Goal: Information Seeking & Learning: Check status

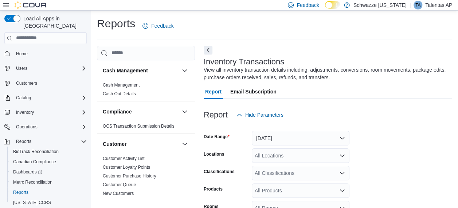
scroll to position [24, 0]
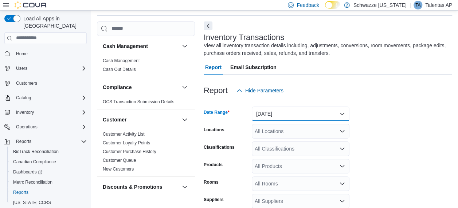
click at [275, 111] on button "Yesterday" at bounding box center [301, 114] width 98 height 15
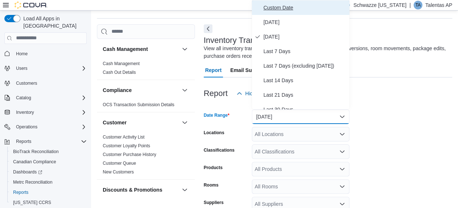
click at [274, 4] on span "Custom Date" at bounding box center [304, 7] width 83 height 9
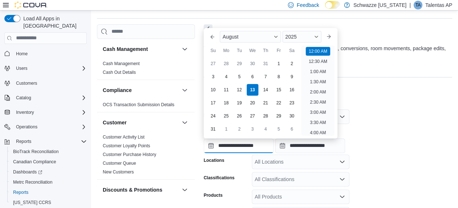
scroll to position [23, 0]
click at [210, 145] on input "**********" at bounding box center [239, 146] width 70 height 15
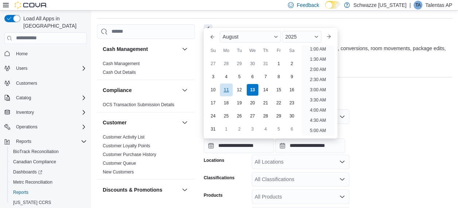
click at [230, 88] on div "11" at bounding box center [226, 89] width 13 height 13
type input "**********"
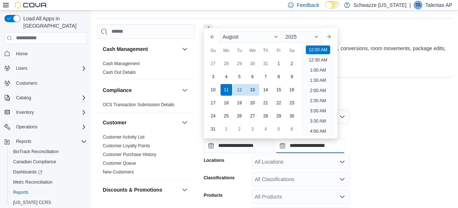
click at [291, 146] on input "**********" at bounding box center [310, 146] width 70 height 15
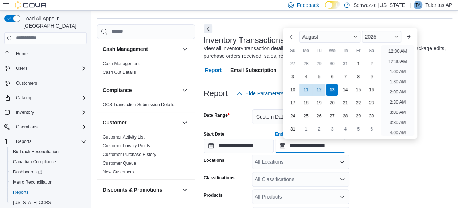
scroll to position [401, 0]
click at [304, 91] on div "11" at bounding box center [305, 89] width 13 height 13
type input "**********"
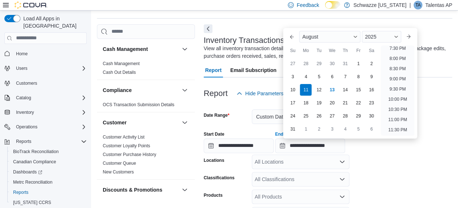
click at [369, 161] on form "**********" at bounding box center [328, 198] width 248 height 194
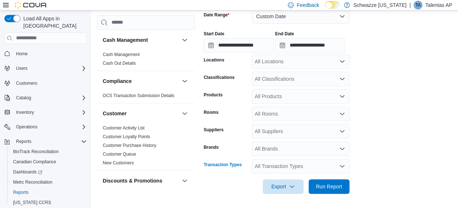
click at [289, 168] on div "All Transaction Types" at bounding box center [301, 166] width 98 height 15
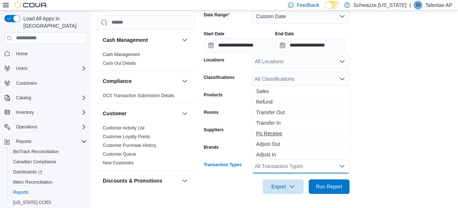
click at [274, 131] on span "Po Receive" at bounding box center [300, 133] width 89 height 7
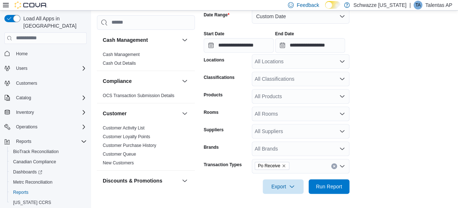
click at [370, 133] on form "**********" at bounding box center [328, 97] width 248 height 194
click at [325, 187] on span "Run Report" at bounding box center [329, 186] width 26 height 7
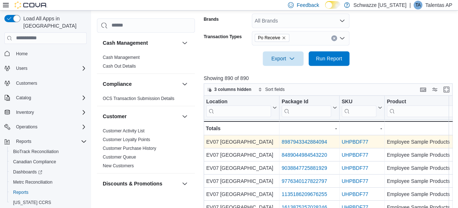
scroll to position [252, 0]
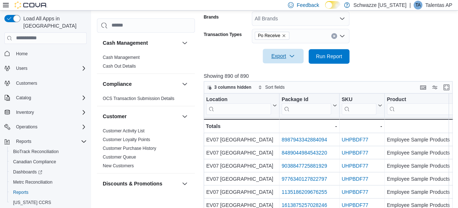
click at [289, 57] on icon "button" at bounding box center [292, 56] width 6 height 6
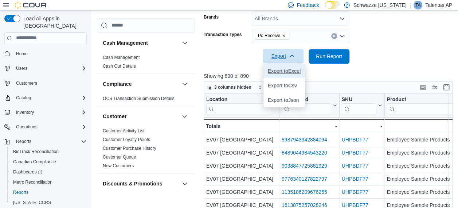
click at [277, 72] on span "Export to Excel" at bounding box center [284, 71] width 33 height 6
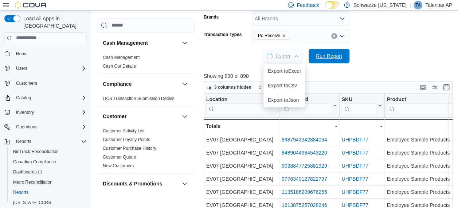
scroll to position [0, 0]
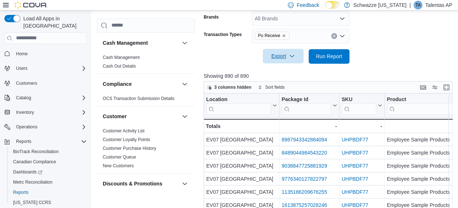
click at [401, 72] on p "Showing 890 of 890" at bounding box center [329, 75] width 251 height 7
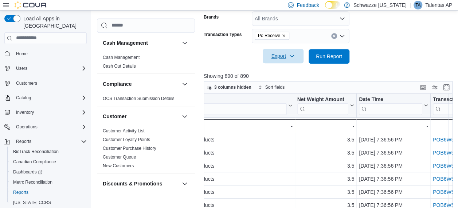
scroll to position [0, 292]
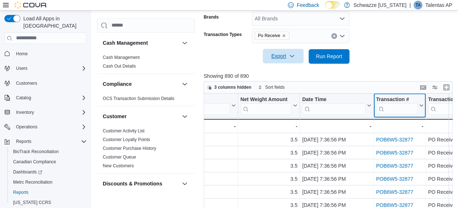
click at [397, 109] on input "search" at bounding box center [397, 109] width 42 height 12
paste input "**********"
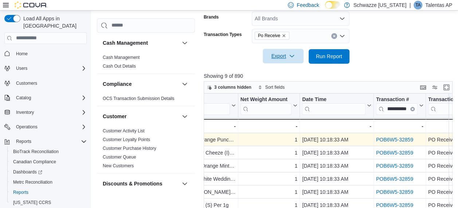
scroll to position [0, 0]
click at [385, 140] on link "POB6W5-32859" at bounding box center [394, 140] width 37 height 6
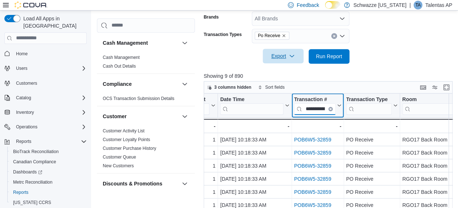
scroll to position [0, 17]
click at [310, 108] on input "**********" at bounding box center [315, 109] width 42 height 12
paste input "search"
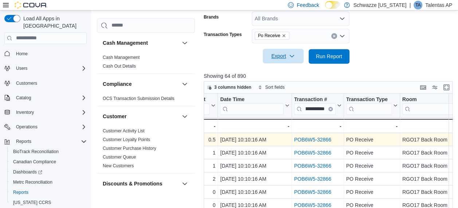
scroll to position [0, 0]
click at [314, 140] on link "POB6W5-32866" at bounding box center [312, 140] width 37 height 6
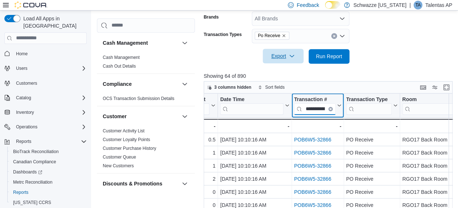
scroll to position [0, 17]
click at [318, 109] on input "**********" at bounding box center [315, 109] width 42 height 12
paste input "search"
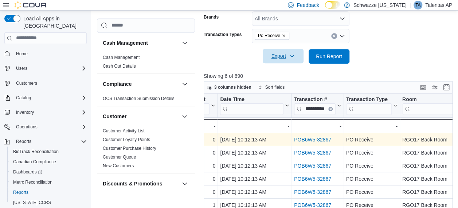
scroll to position [0, 0]
click at [319, 138] on link "POB6W5-32867" at bounding box center [312, 140] width 37 height 6
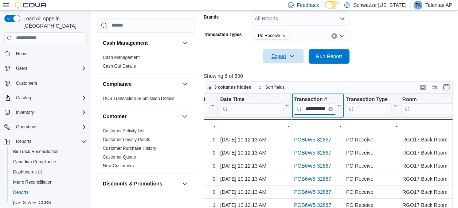
scroll to position [0, 17]
click at [315, 108] on input "**********" at bounding box center [315, 109] width 42 height 12
paste input "search"
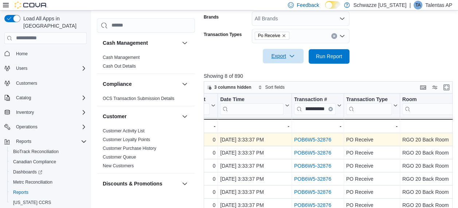
scroll to position [0, 0]
click at [318, 139] on link "POB6W5-32876" at bounding box center [312, 140] width 37 height 6
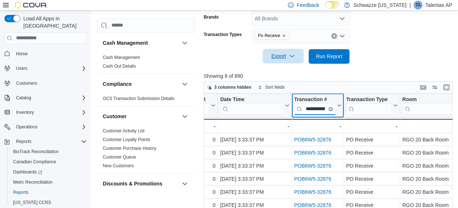
scroll to position [0, 17]
click at [317, 106] on input "**********" at bounding box center [315, 109] width 42 height 12
paste input "search"
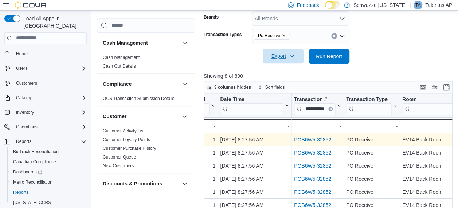
scroll to position [0, 0]
click at [324, 141] on link "POB6W5-32852" at bounding box center [312, 140] width 37 height 6
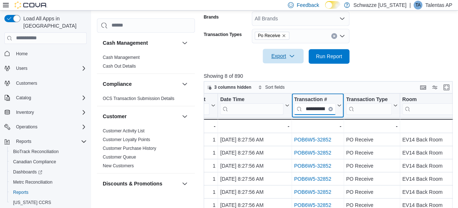
scroll to position [0, 17]
click at [309, 110] on input "**********" at bounding box center [315, 109] width 42 height 12
paste input "search"
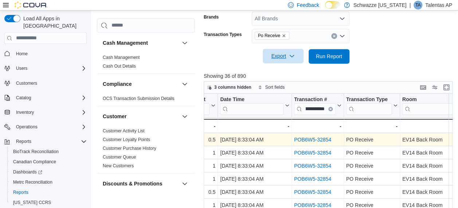
scroll to position [0, 0]
click at [311, 141] on link "POB6W5-32854" at bounding box center [312, 140] width 37 height 6
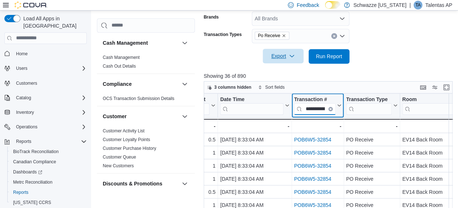
scroll to position [0, 17]
click at [318, 108] on input "**********" at bounding box center [315, 109] width 42 height 12
paste input "search"
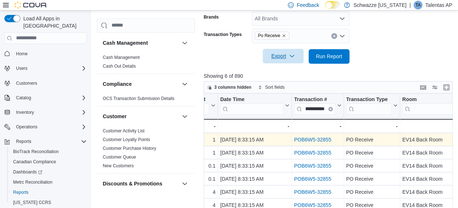
scroll to position [0, 0]
click at [318, 137] on link "POB6W5-32855" at bounding box center [312, 140] width 37 height 6
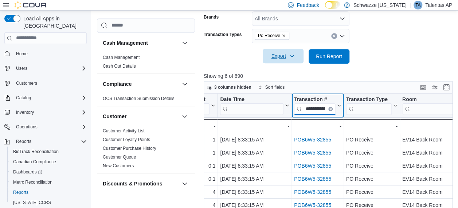
scroll to position [0, 17]
click at [314, 108] on input "**********" at bounding box center [315, 109] width 42 height 12
paste input "search"
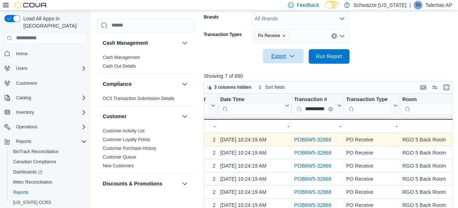
scroll to position [0, 0]
click at [315, 138] on link "POB6W5-32868" at bounding box center [312, 140] width 37 height 6
click at [322, 140] on link "POB6W5-32868" at bounding box center [312, 140] width 37 height 6
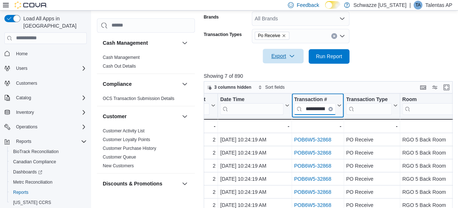
scroll to position [0, 17]
click at [311, 108] on input "**********" at bounding box center [315, 109] width 42 height 12
paste input "search"
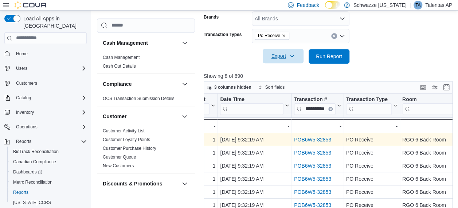
scroll to position [0, 0]
click at [305, 138] on link "POB6W5-32853" at bounding box center [312, 140] width 37 height 6
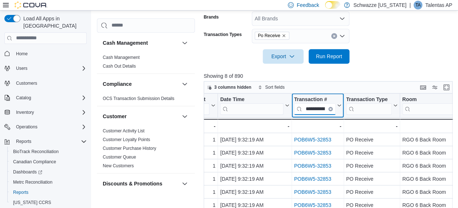
scroll to position [0, 17]
click at [311, 105] on input "**********" at bounding box center [315, 109] width 42 height 12
paste input "search"
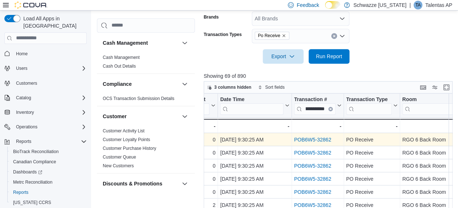
scroll to position [0, 0]
click at [316, 139] on link "POB6W5-32862" at bounding box center [312, 140] width 37 height 6
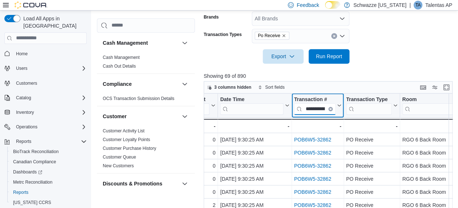
scroll to position [0, 17]
click at [315, 107] on input "**********" at bounding box center [315, 109] width 42 height 12
paste input "search"
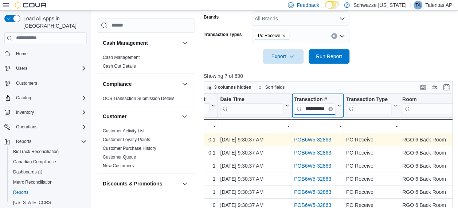
type input "**********"
click at [315, 138] on link "POB6W5-32863" at bounding box center [312, 140] width 37 height 6
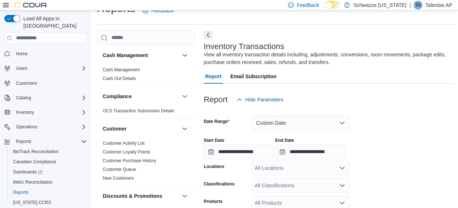
scroll to position [4, 0]
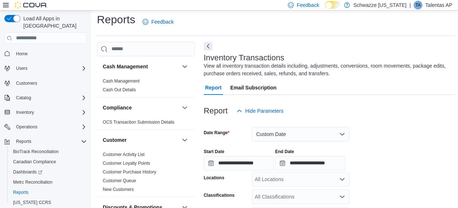
click at [386, 121] on div at bounding box center [329, 122] width 251 height 9
click at [441, 7] on p "Talentas AP" at bounding box center [438, 5] width 27 height 9
click at [377, 109] on div "Report Hide Parameters" at bounding box center [329, 111] width 251 height 15
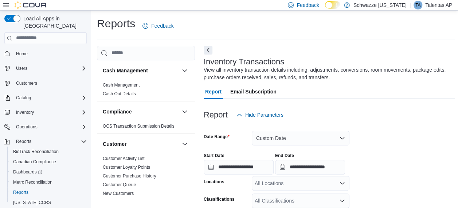
click at [374, 116] on div "Report Hide Parameters" at bounding box center [329, 115] width 251 height 15
click at [432, 5] on p "Talentas AP" at bounding box center [438, 5] width 27 height 9
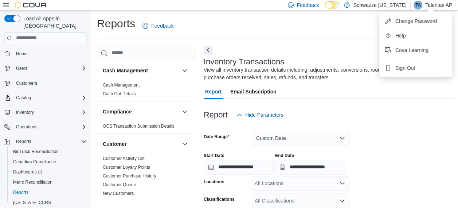
click at [397, 111] on div "Report Hide Parameters" at bounding box center [329, 115] width 251 height 15
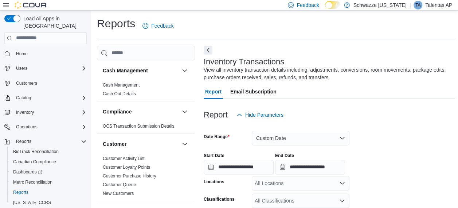
click at [382, 106] on div at bounding box center [329, 103] width 251 height 9
click at [437, 6] on p "Talentas AP" at bounding box center [438, 5] width 27 height 9
click at [385, 105] on div at bounding box center [329, 103] width 251 height 9
click at [387, 28] on div "Reports Feedback" at bounding box center [276, 25] width 358 height 19
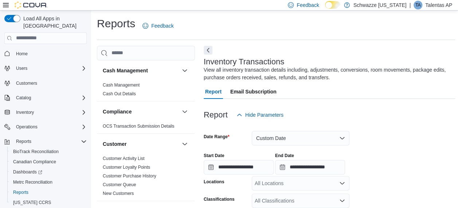
click at [434, 6] on p "Talentas AP" at bounding box center [438, 5] width 27 height 9
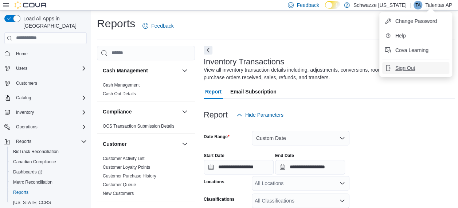
click at [402, 66] on span "Sign Out" at bounding box center [405, 67] width 20 height 7
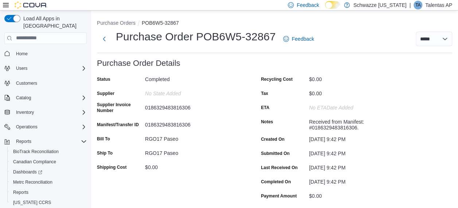
click at [298, 32] on span "Feedback" at bounding box center [298, 39] width 31 height 15
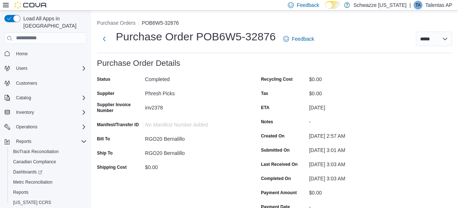
click at [154, 107] on div "inv2378" at bounding box center [194, 106] width 98 height 9
copy div "inv2378"
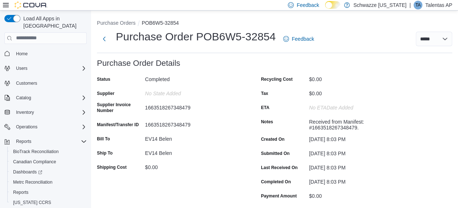
click at [210, 142] on div "EV14 Belen" at bounding box center [194, 138] width 98 height 11
click at [207, 109] on div "7144591609337644" at bounding box center [194, 106] width 98 height 9
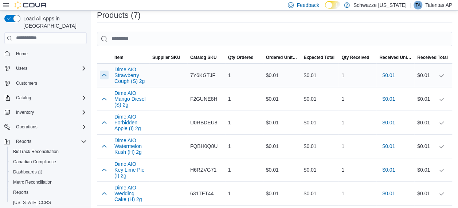
scroll to position [216, 0]
click at [106, 72] on button "button" at bounding box center [104, 75] width 9 height 9
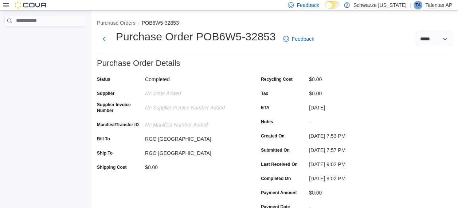
click at [265, 133] on div "Created On" at bounding box center [283, 135] width 45 height 11
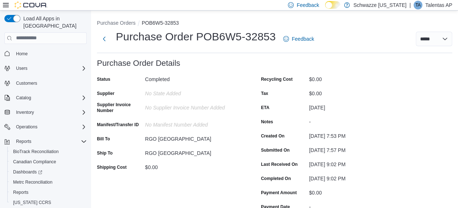
click at [224, 131] on div "Status Completed Supplier No State added Supplier Invoice Number No Supplier In…" at bounding box center [170, 143] width 146 height 139
